Goal: Information Seeking & Learning: Compare options

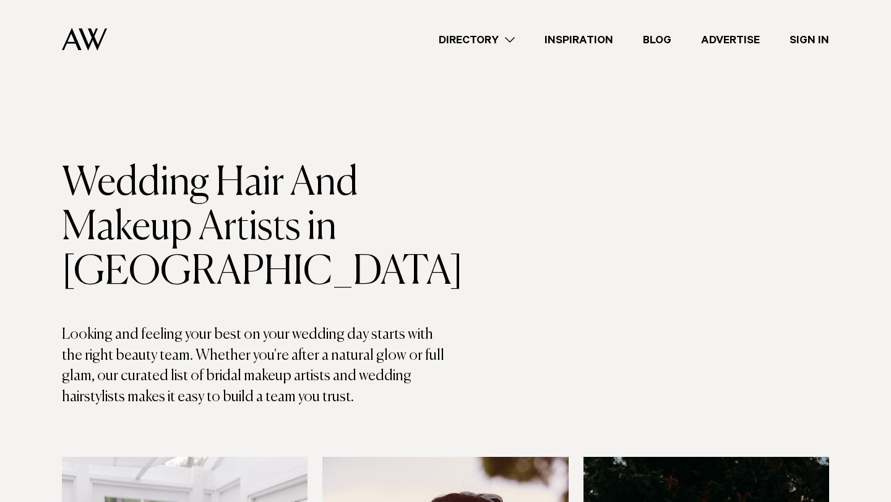
scroll to position [1324, 0]
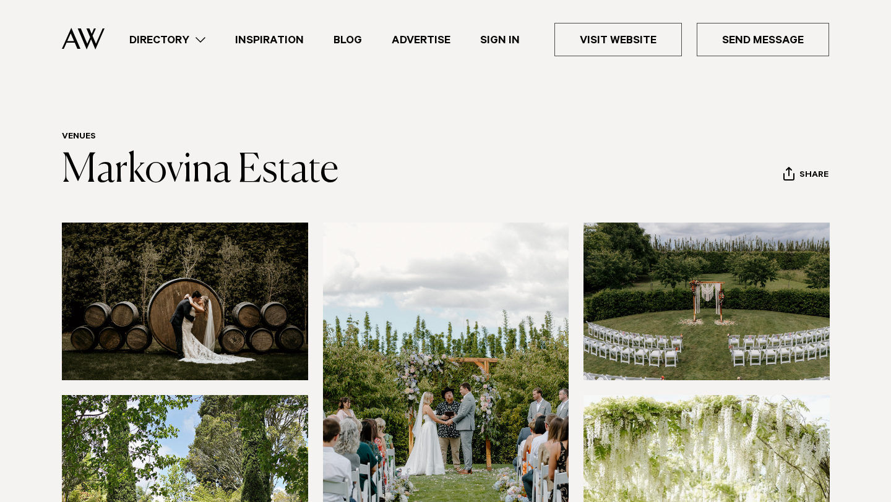
scroll to position [2, 0]
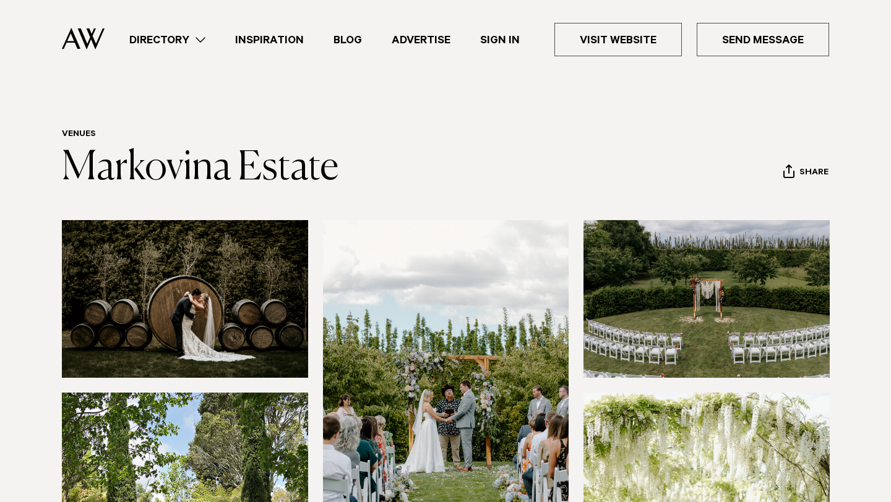
click at [205, 43] on link "Directory" at bounding box center [167, 40] width 106 height 17
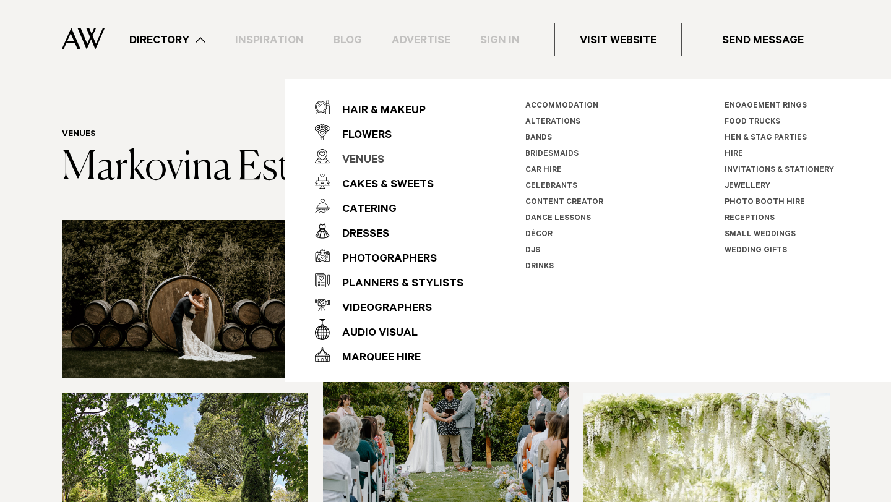
click at [361, 158] on div "Venues" at bounding box center [357, 160] width 54 height 25
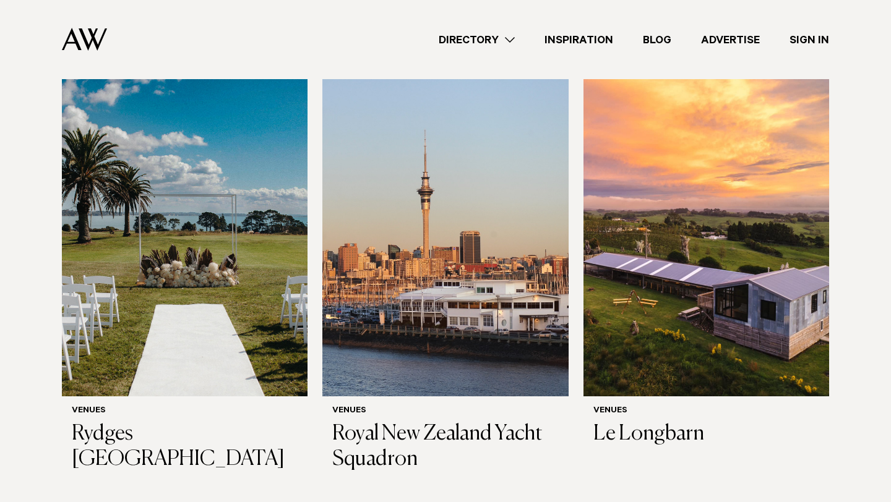
scroll to position [1757, 0]
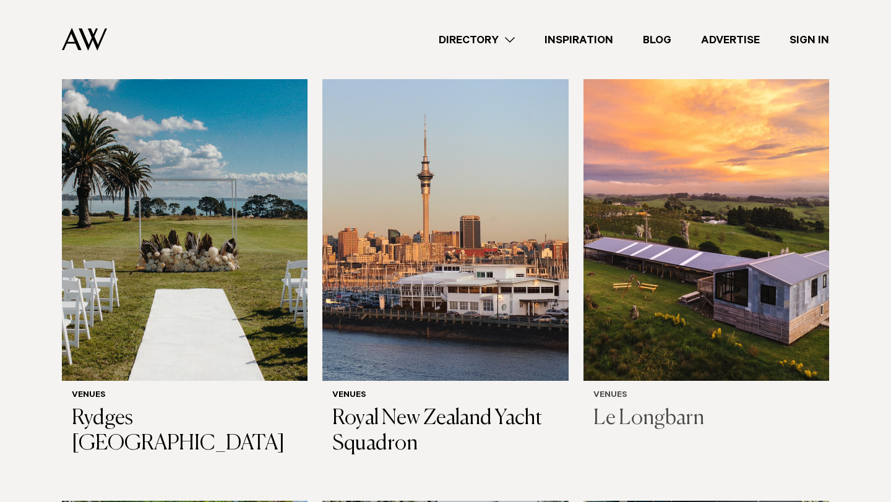
click at [647, 283] on img at bounding box center [706, 216] width 246 height 330
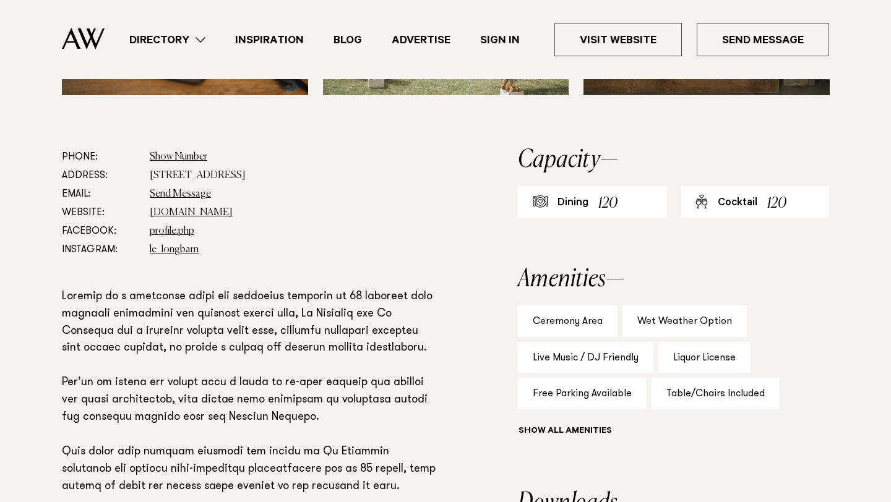
scroll to position [613, 0]
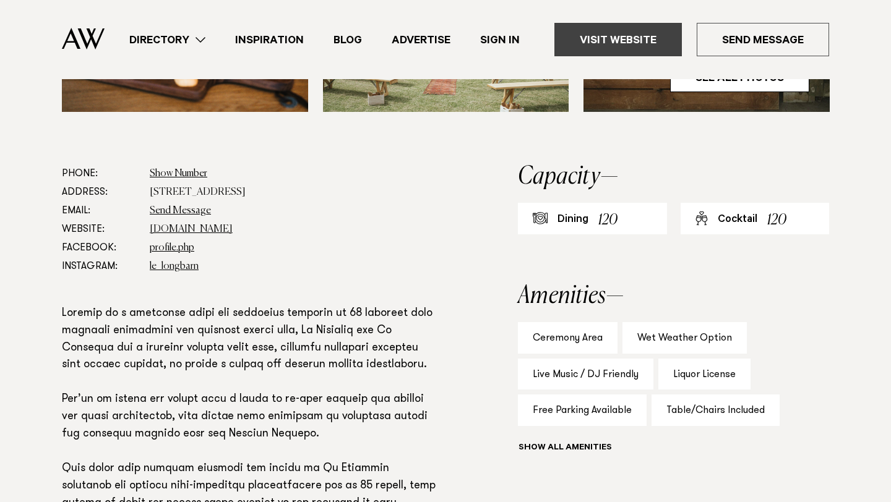
click at [625, 35] on link "Visit Website" at bounding box center [617, 39] width 127 height 33
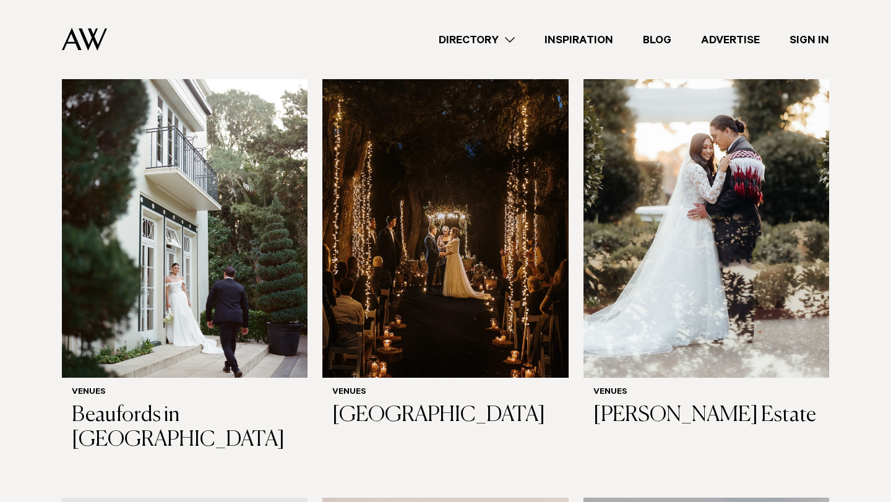
scroll to position [3059, 0]
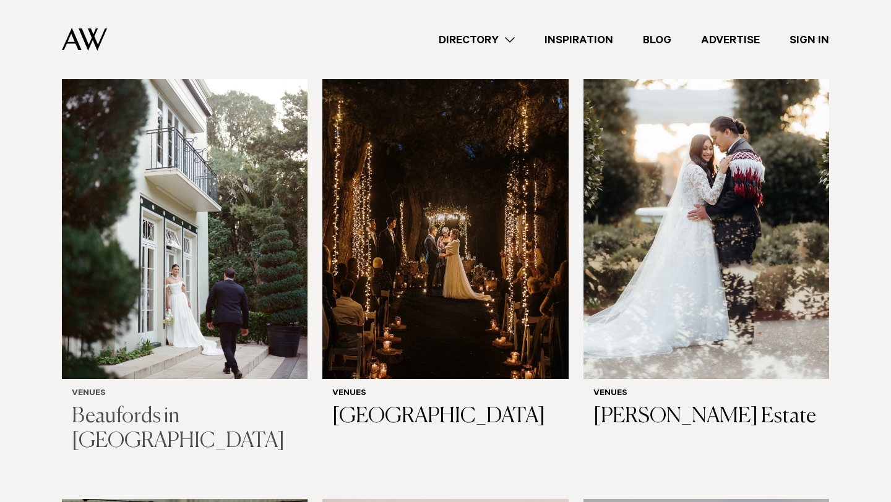
click at [200, 310] on img at bounding box center [185, 214] width 246 height 330
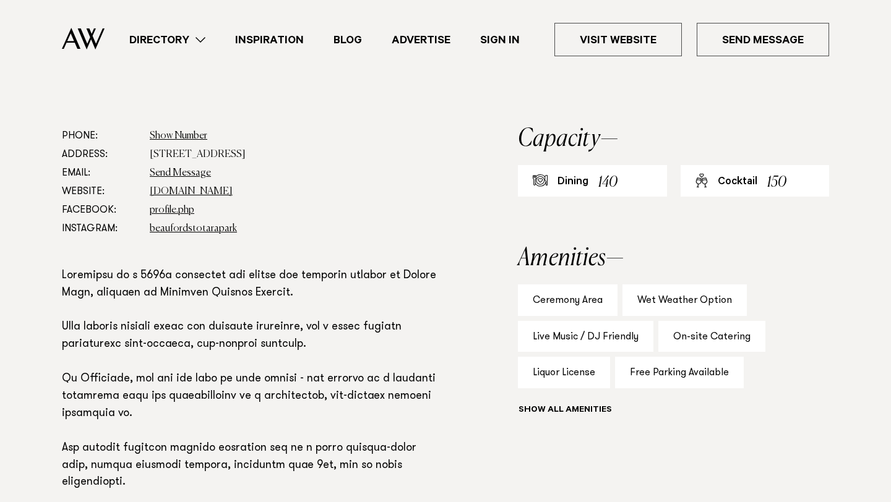
scroll to position [691, 0]
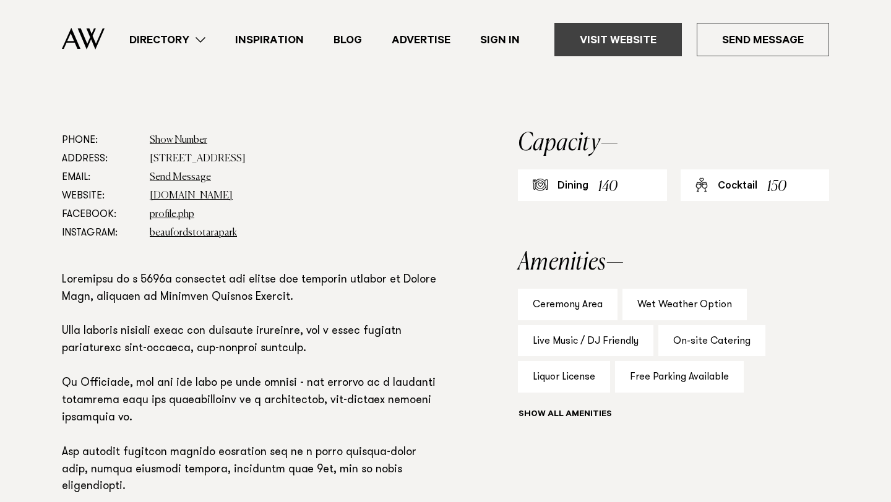
click at [629, 49] on link "Visit Website" at bounding box center [617, 39] width 127 height 33
